Goal: Task Accomplishment & Management: Use online tool/utility

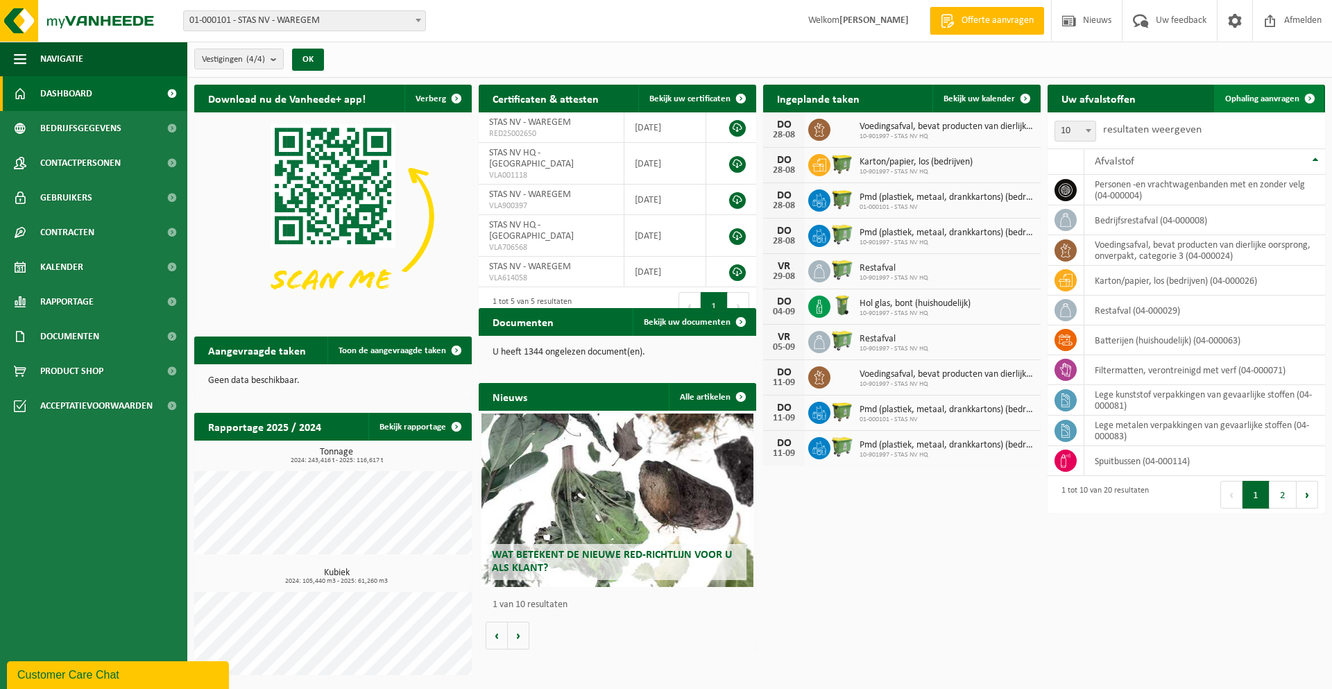
click at [1228, 102] on span "Ophaling aanvragen" at bounding box center [1263, 98] width 74 height 9
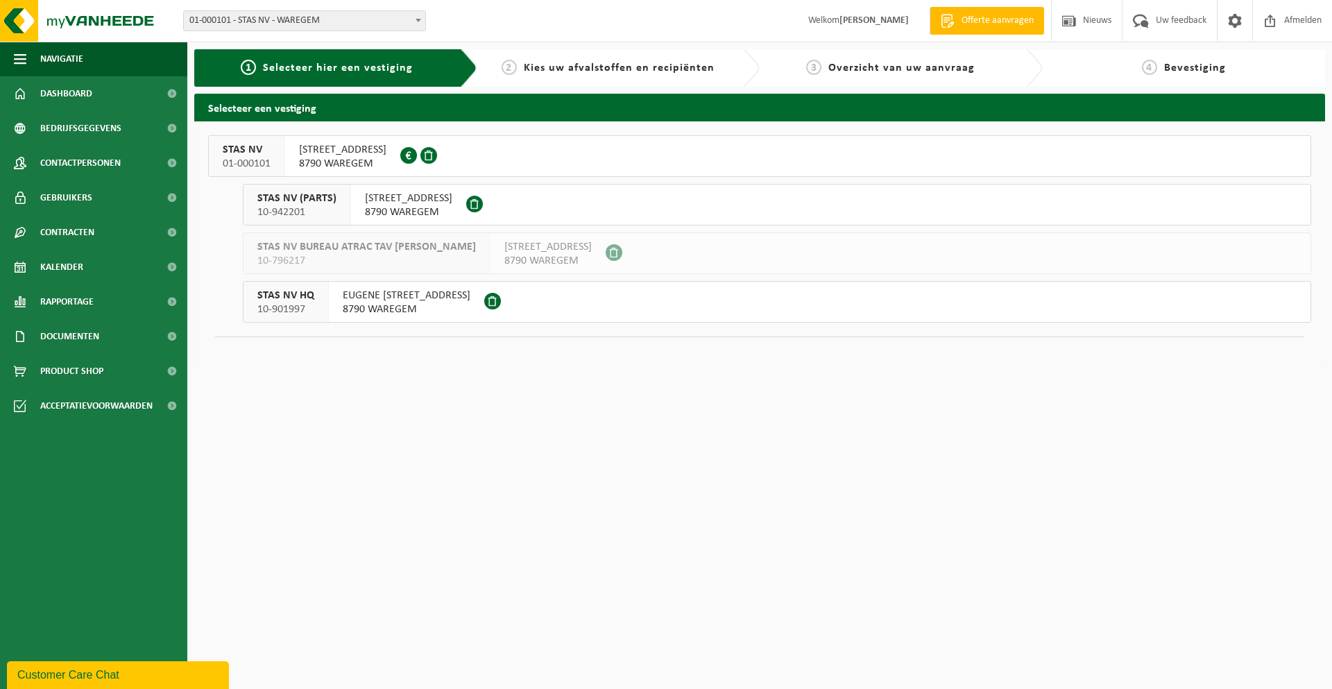
click at [400, 171] on div "FLANDERS FIELDWEG 45 8790 WAREGEM 0430.995.942" at bounding box center [342, 156] width 115 height 40
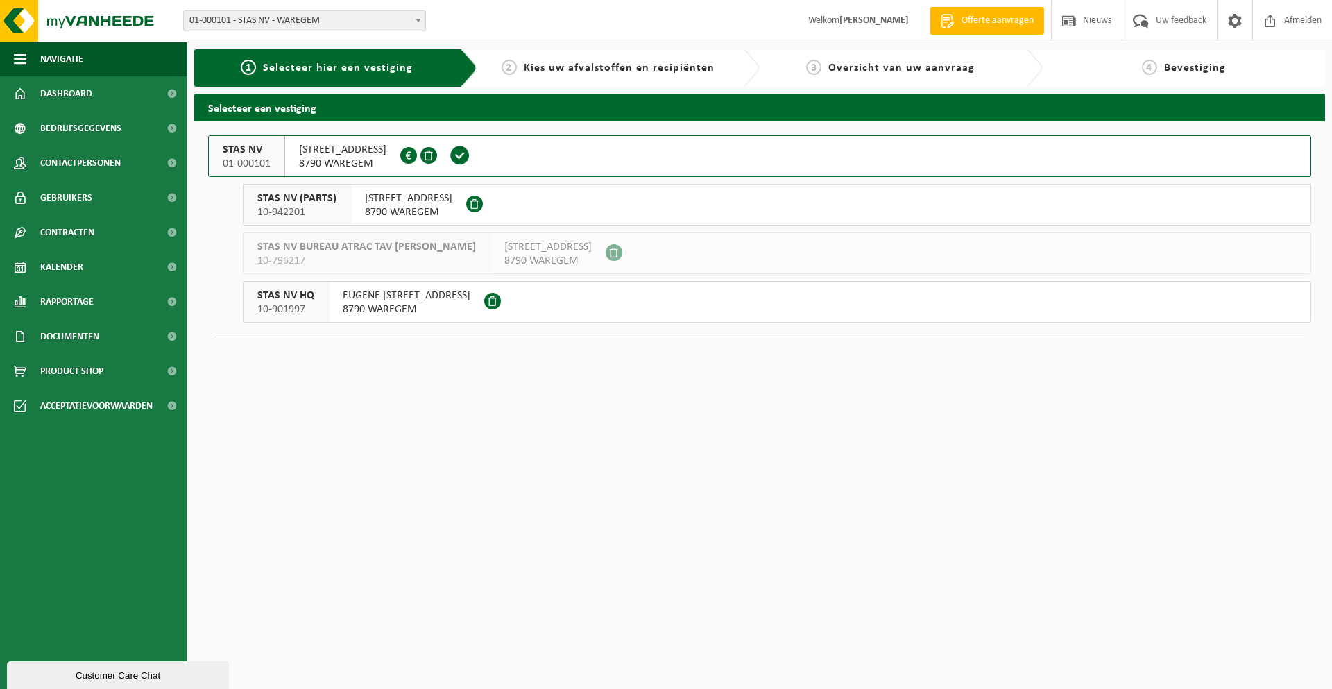
click at [373, 155] on span "FLANDERS FIELDWEG 45" at bounding box center [342, 150] width 87 height 14
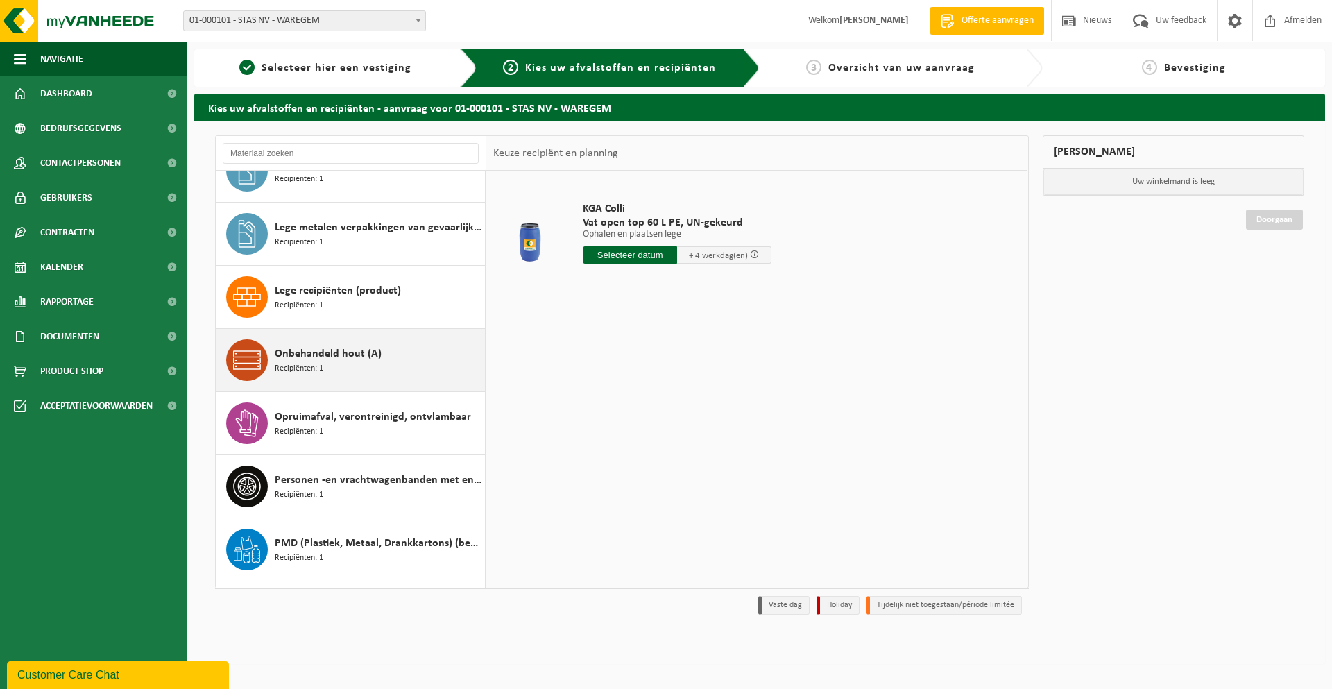
click at [343, 350] on span "Onbehandeld hout (A)" at bounding box center [328, 354] width 107 height 17
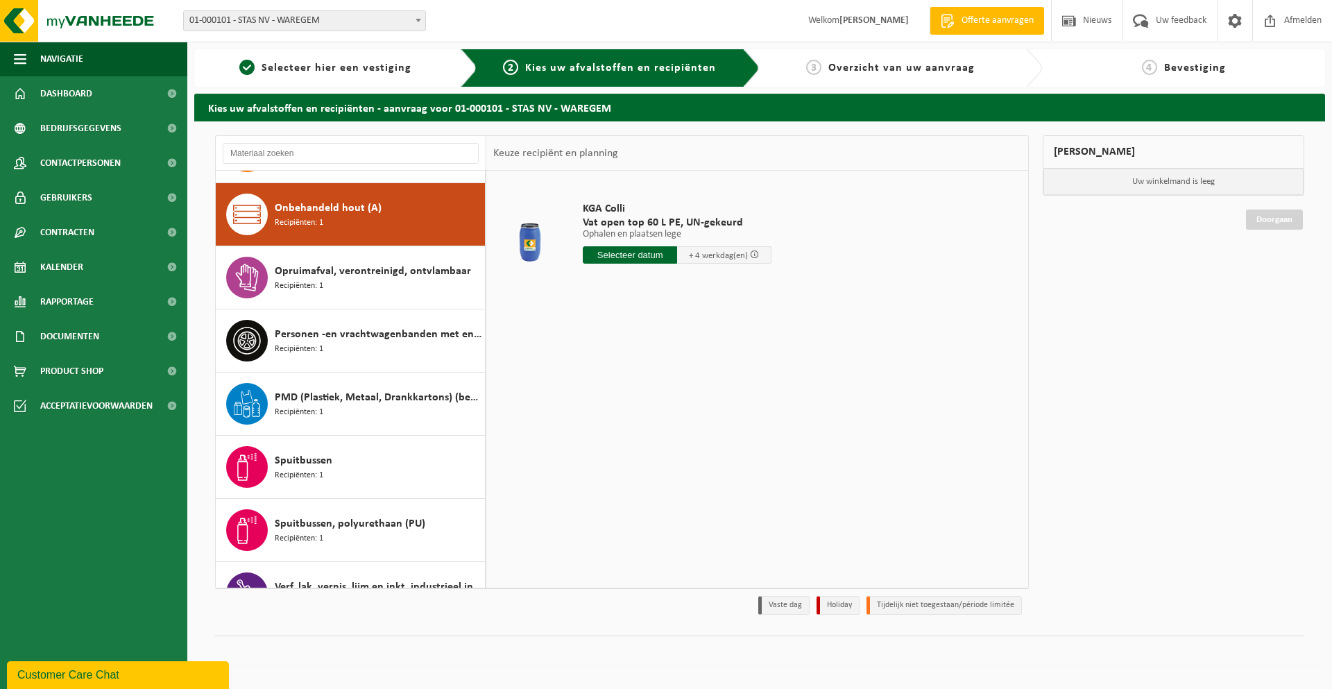
scroll to position [505, 0]
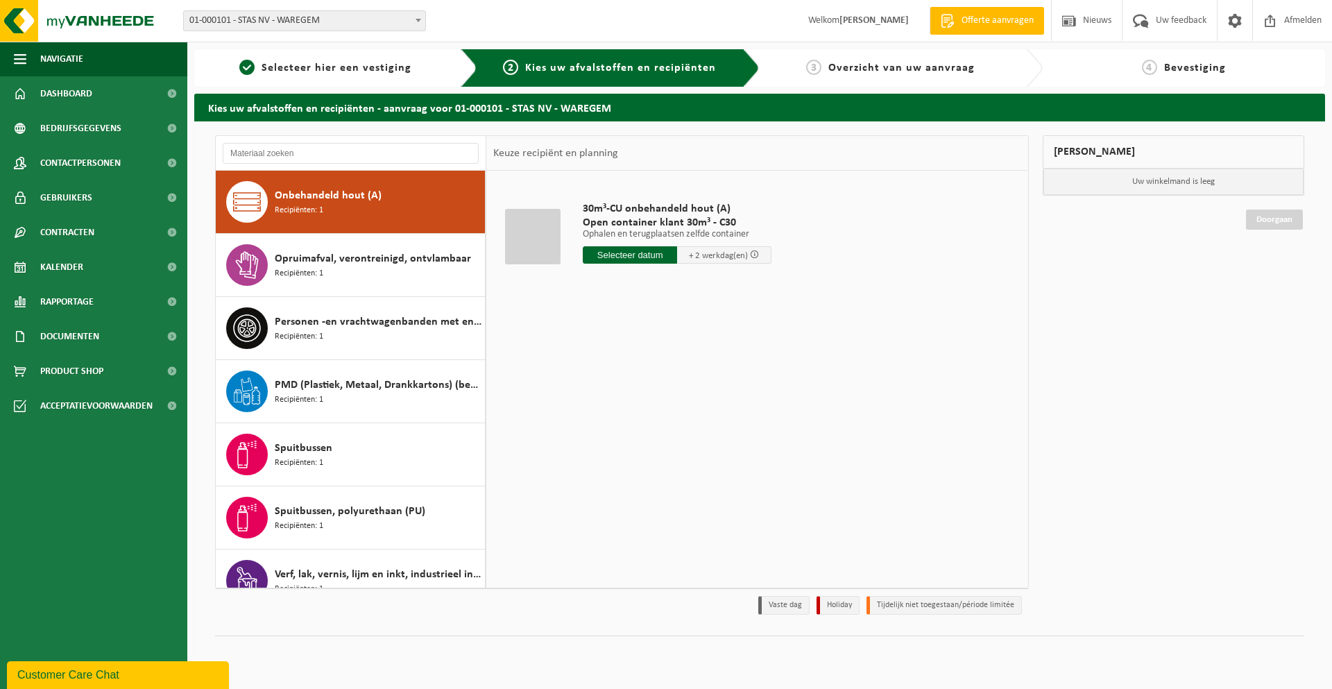
click at [645, 263] on input "text" at bounding box center [630, 254] width 94 height 17
click at [646, 425] on div "27" at bounding box center [644, 423] width 24 height 22
type input "Van 2025-08-27"
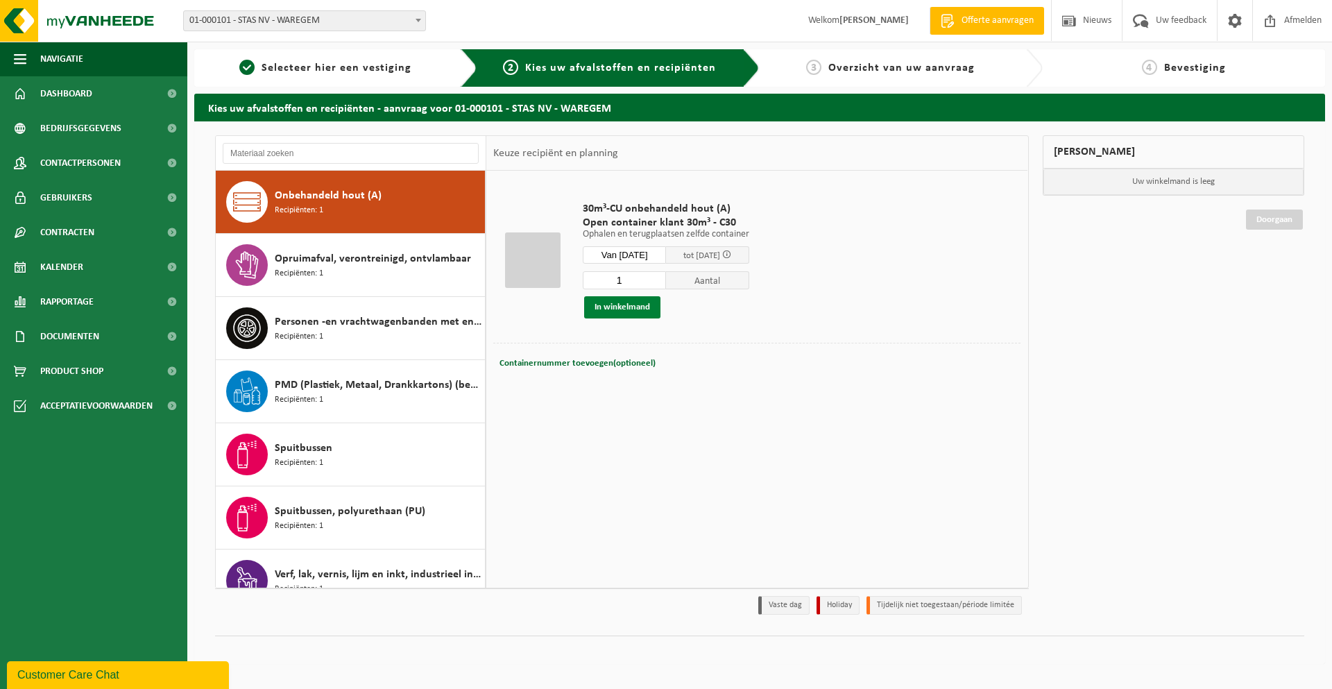
click at [620, 306] on button "In winkelmand" at bounding box center [622, 307] width 76 height 22
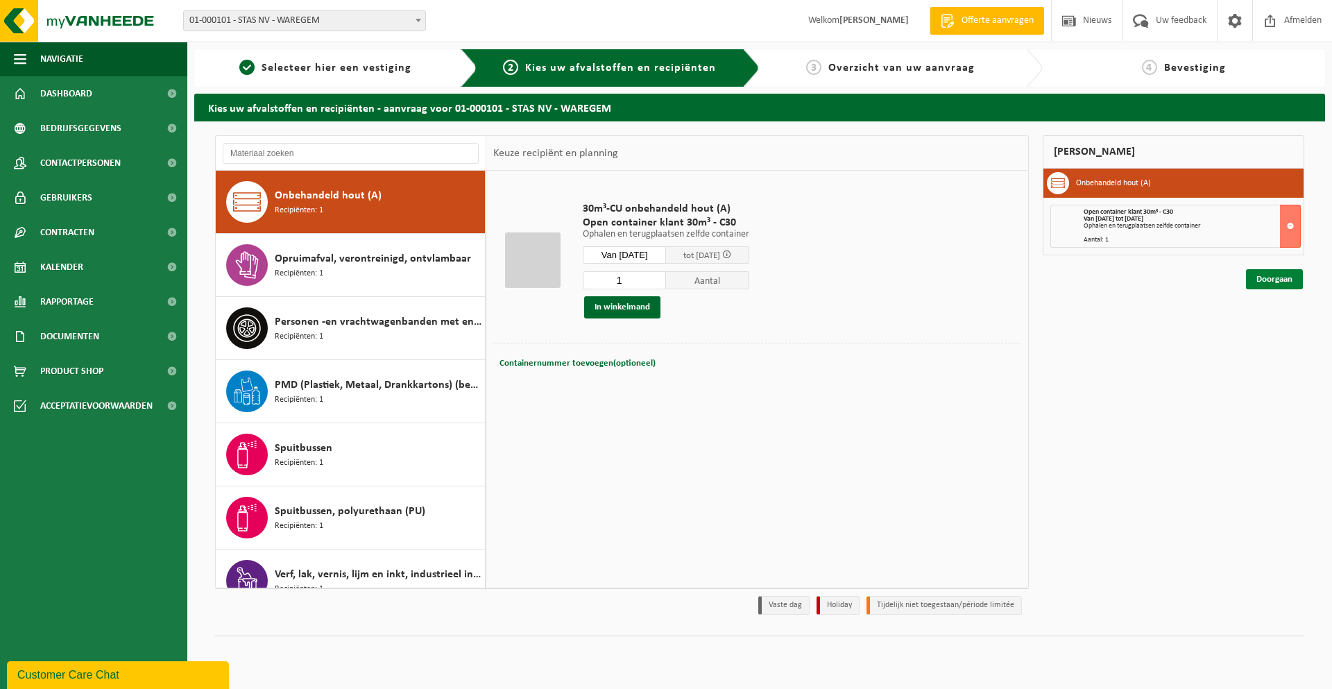
click at [1276, 282] on link "Doorgaan" at bounding box center [1274, 279] width 57 height 20
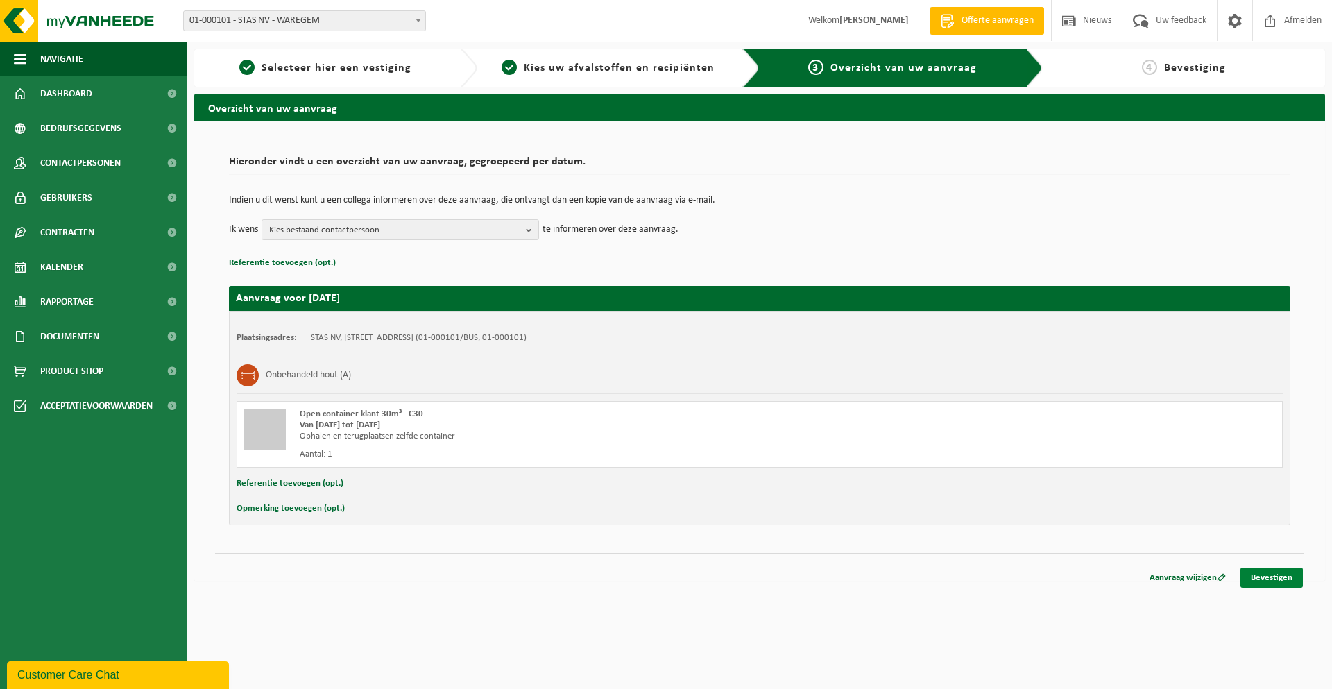
click at [1278, 579] on link "Bevestigen" at bounding box center [1272, 578] width 62 height 20
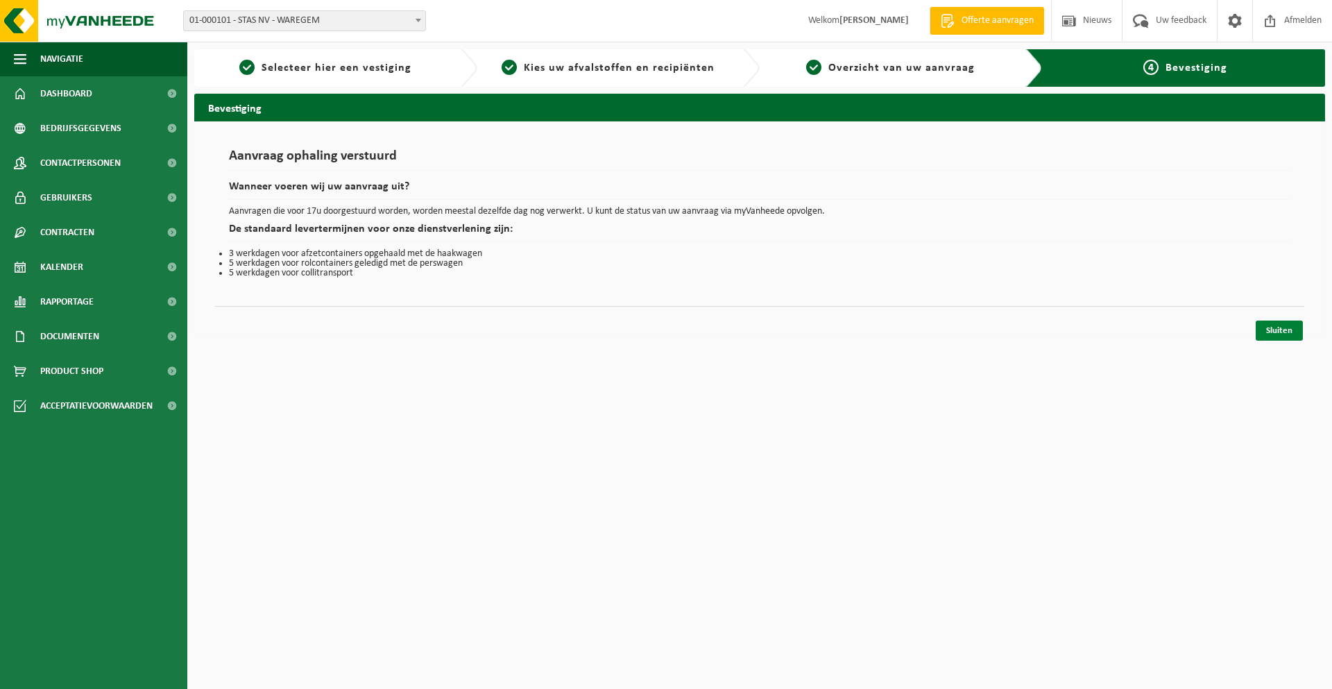
click at [1276, 335] on link "Sluiten" at bounding box center [1279, 331] width 47 height 20
